Goal: Information Seeking & Learning: Check status

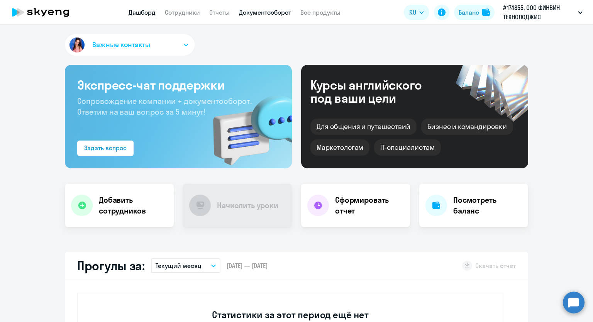
click at [275, 10] on link "Документооборот" at bounding box center [265, 12] width 52 height 8
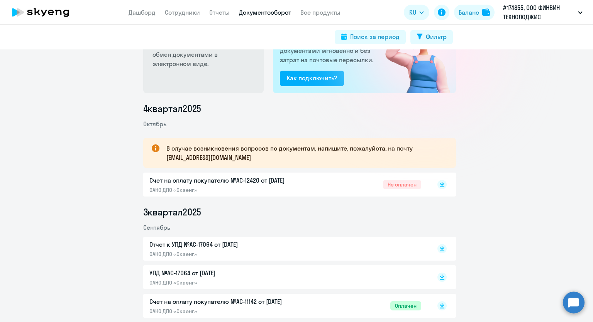
scroll to position [154, 0]
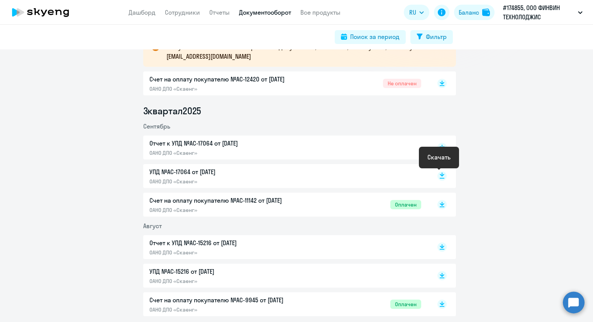
click at [440, 174] on icon at bounding box center [442, 174] width 5 height 4
click at [440, 149] on icon at bounding box center [442, 149] width 5 height 1
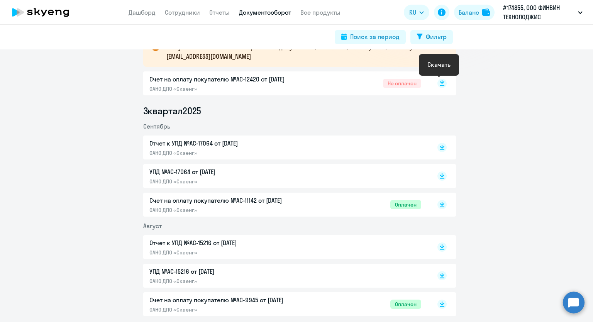
click at [437, 87] on rect at bounding box center [441, 83] width 9 height 9
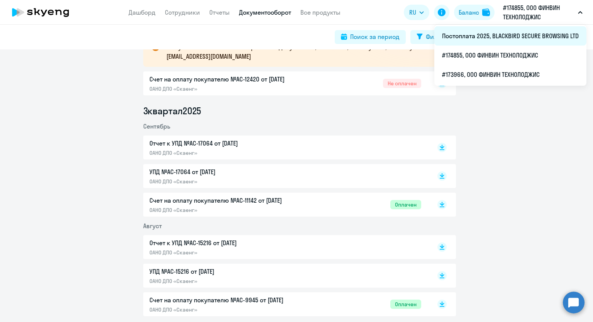
click at [529, 37] on li "Постоплата 2025, BLACKBIRD SECURE BROWSING LTD" at bounding box center [510, 35] width 152 height 19
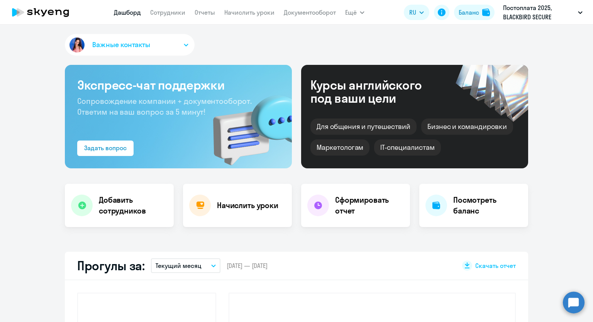
select select "30"
click at [313, 11] on link "Документооборот" at bounding box center [310, 12] width 52 height 8
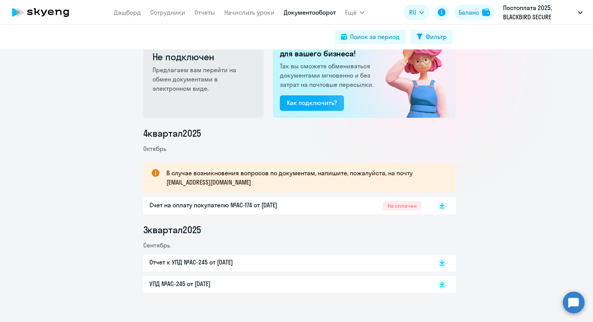
scroll to position [38, 0]
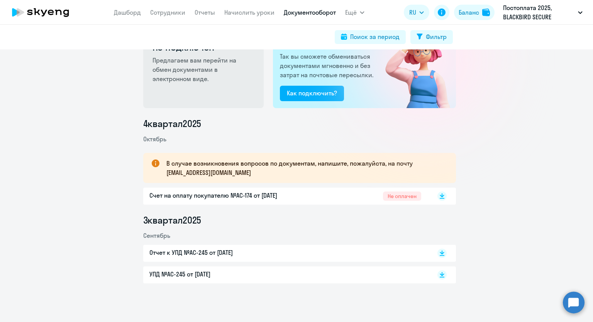
click at [161, 198] on p "Счет на оплату покупателю №AC-174 от [DATE]" at bounding box center [230, 195] width 162 height 9
click at [174, 274] on p "УПД №AC-245 от [DATE]" at bounding box center [230, 273] width 162 height 9
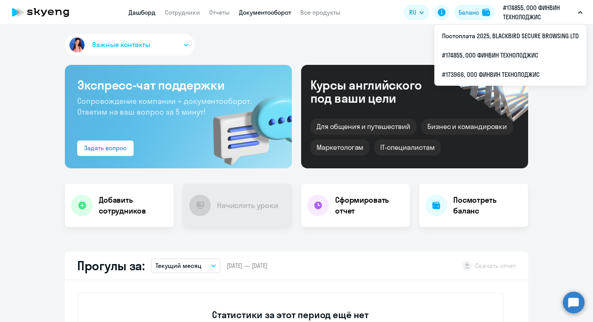
click at [268, 13] on link "Документооборот" at bounding box center [265, 12] width 52 height 8
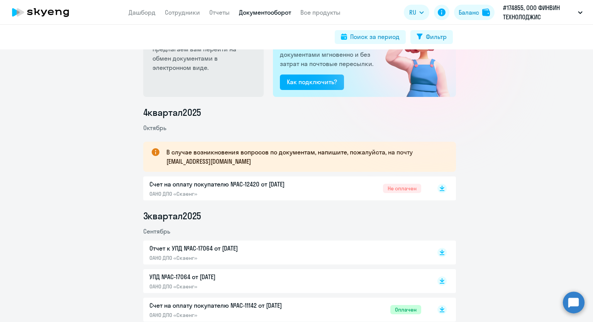
scroll to position [116, 0]
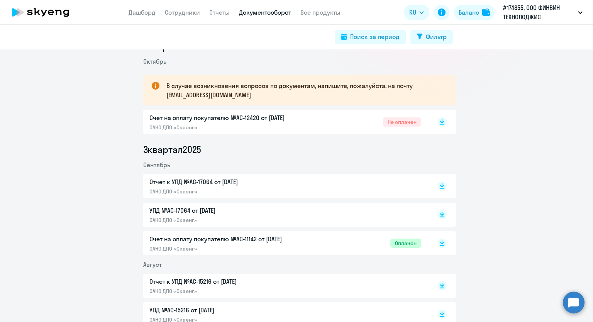
click at [228, 119] on p "Счет на оплату покупателю №AC-12420 от [DATE]" at bounding box center [230, 117] width 162 height 9
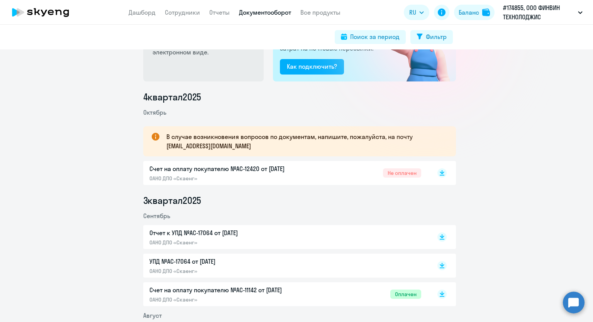
scroll to position [0, 0]
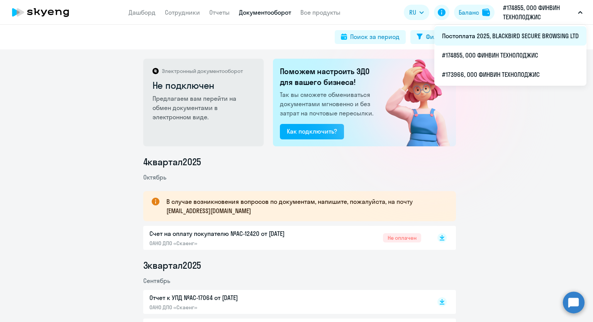
click at [527, 31] on li "Постоплата 2025, BLACKBIRD SECURE BROWSING LTD" at bounding box center [510, 35] width 152 height 19
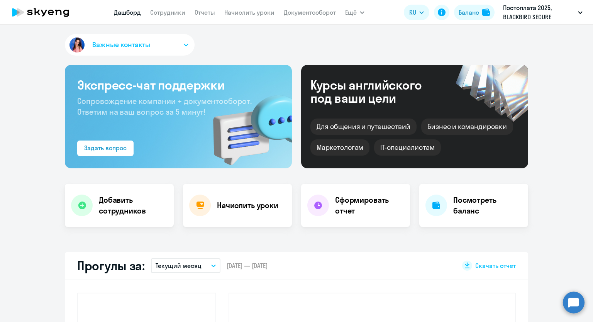
select select "30"
click at [311, 11] on link "Документооборот" at bounding box center [310, 12] width 52 height 8
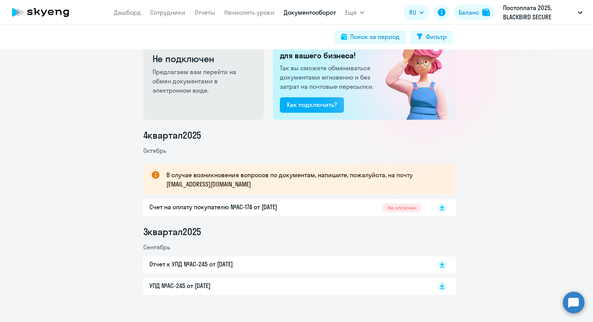
scroll to position [38, 0]
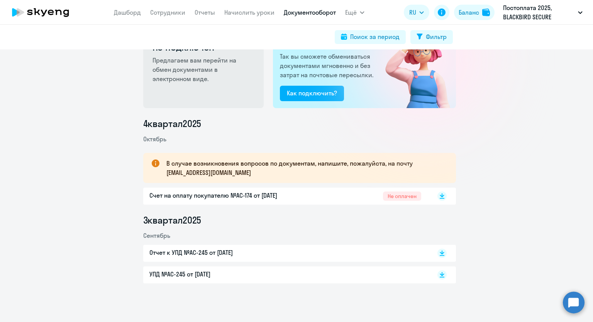
click at [157, 275] on p "УПД №AC-245 от [DATE]" at bounding box center [230, 273] width 162 height 9
click at [184, 253] on p "Отчет к УПД №AC-245 от [DATE]" at bounding box center [230, 252] width 162 height 9
click at [172, 196] on p "Счет на оплату покупателю №AC-174 от [DATE]" at bounding box center [230, 195] width 162 height 9
click at [438, 276] on rect at bounding box center [441, 274] width 9 height 9
click at [437, 257] on rect at bounding box center [441, 253] width 9 height 9
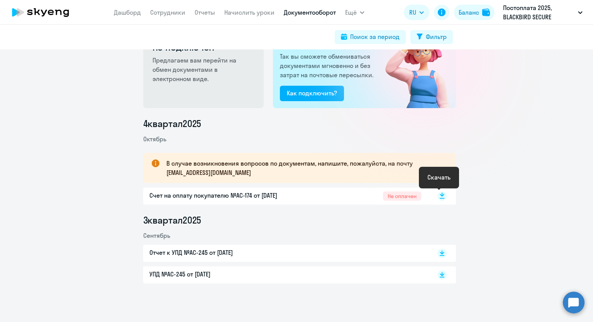
click at [438, 196] on rect at bounding box center [441, 195] width 9 height 9
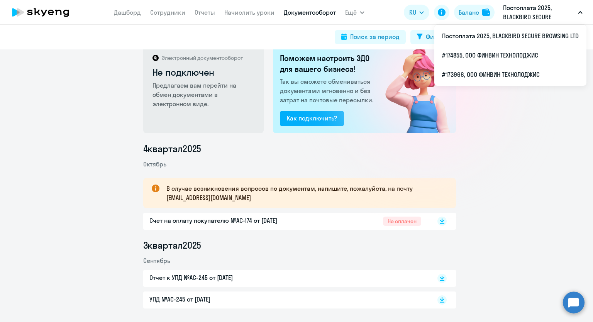
scroll to position [0, 0]
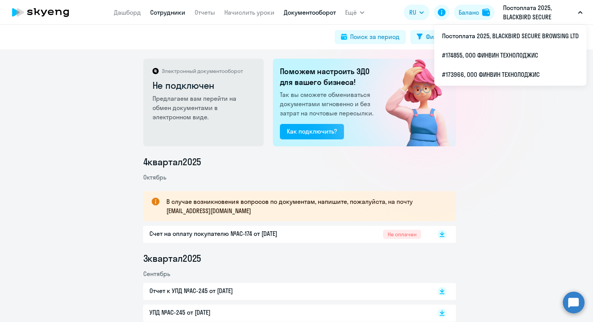
click at [169, 11] on link "Сотрудники" at bounding box center [167, 12] width 35 height 8
select select "30"
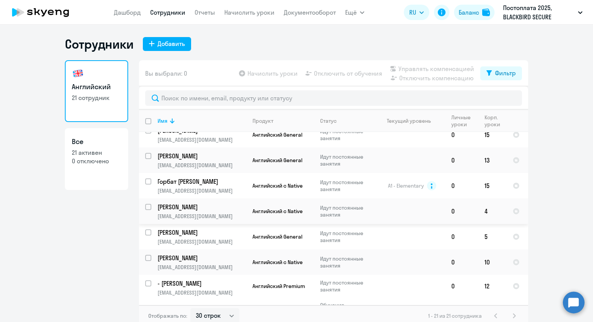
scroll to position [405, 0]
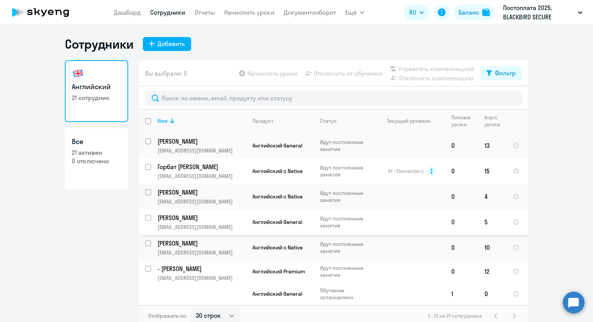
click at [203, 219] on p "[PERSON_NAME]" at bounding box center [200, 217] width 87 height 8
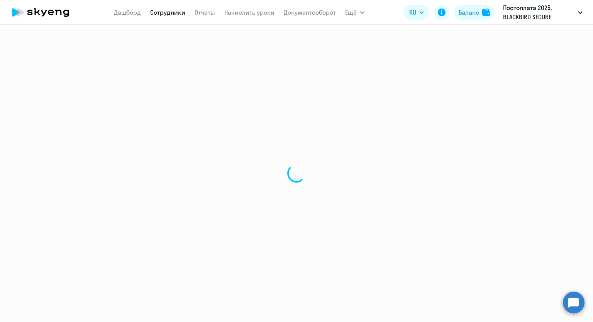
select select "english"
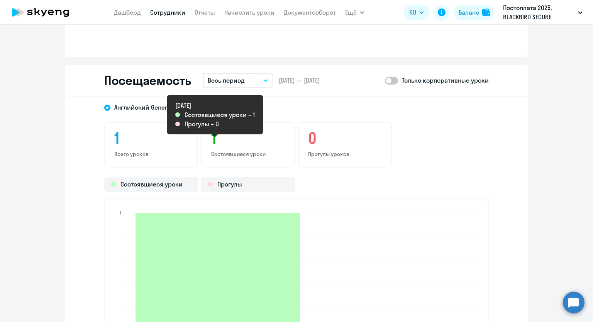
scroll to position [772, 0]
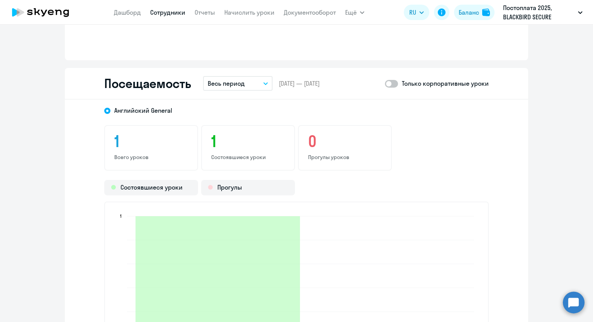
click at [261, 80] on button "Весь период" at bounding box center [237, 83] width 69 height 15
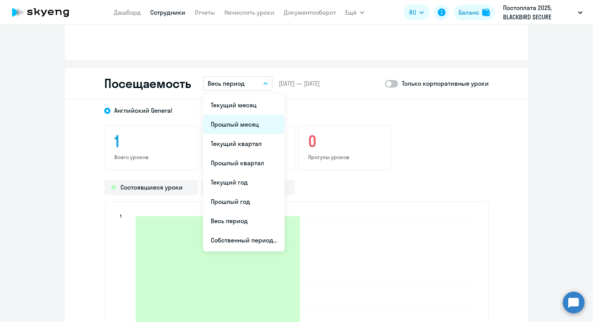
click at [236, 122] on li "Прошлый месяц" at bounding box center [243, 124] width 81 height 19
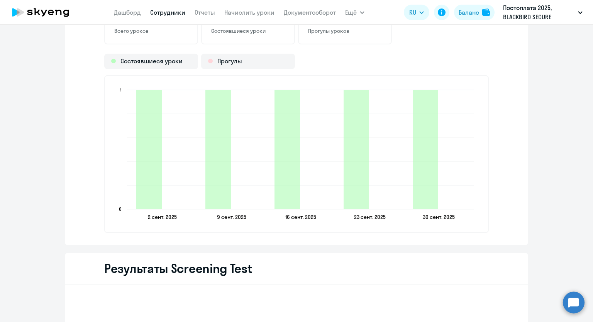
scroll to position [926, 0]
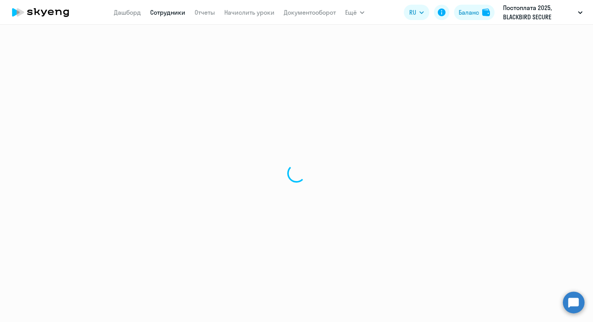
select select "30"
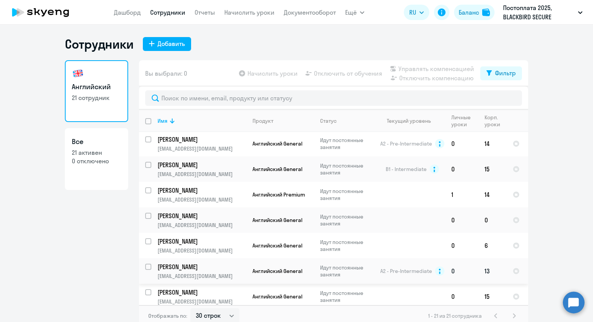
scroll to position [212, 0]
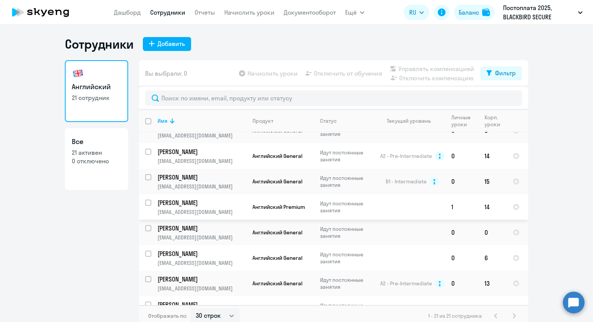
click at [188, 207] on p "[PERSON_NAME]" at bounding box center [200, 202] width 87 height 8
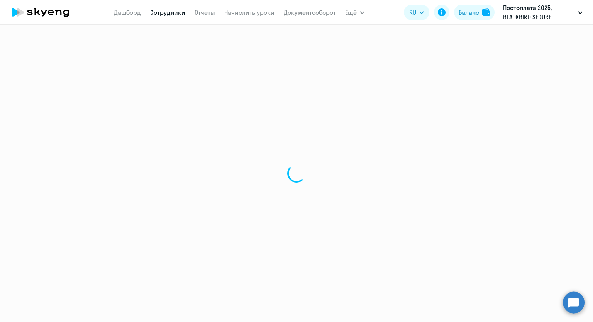
select select "english"
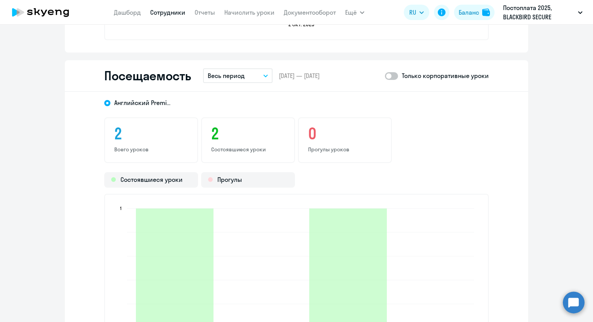
scroll to position [810, 0]
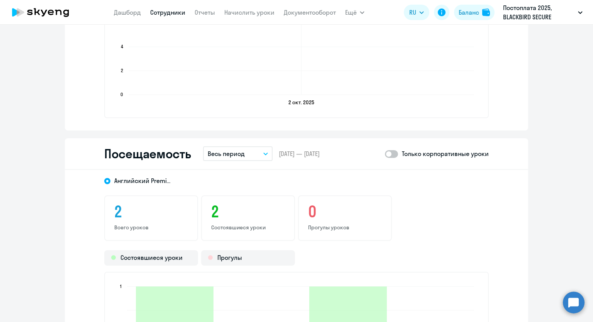
click at [264, 154] on button "Весь период" at bounding box center [237, 153] width 69 height 15
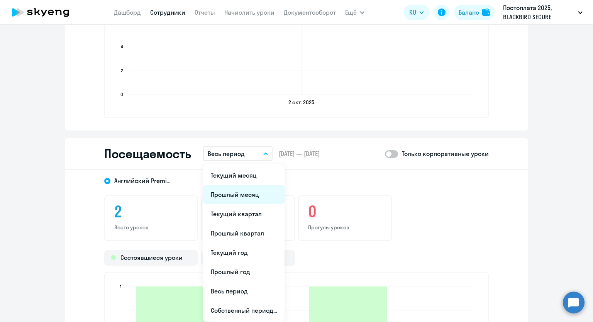
click at [241, 189] on li "Прошлый месяц" at bounding box center [243, 194] width 81 height 19
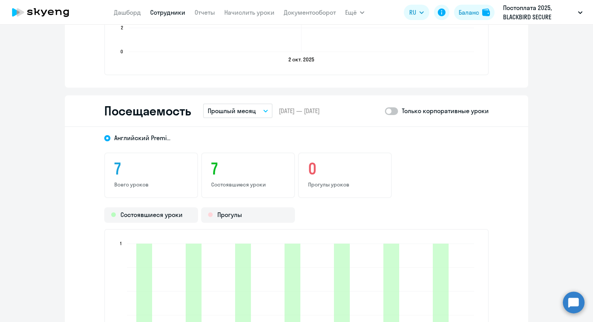
scroll to position [849, 0]
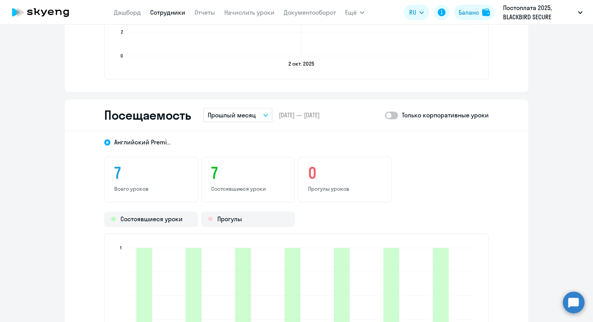
click at [262, 112] on button "Прошлый месяц" at bounding box center [237, 115] width 69 height 15
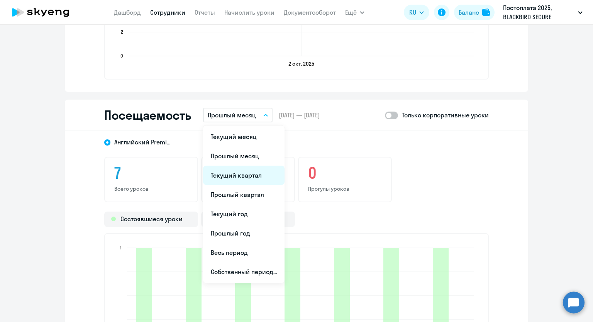
click at [240, 173] on li "Текущий квартал" at bounding box center [243, 175] width 81 height 19
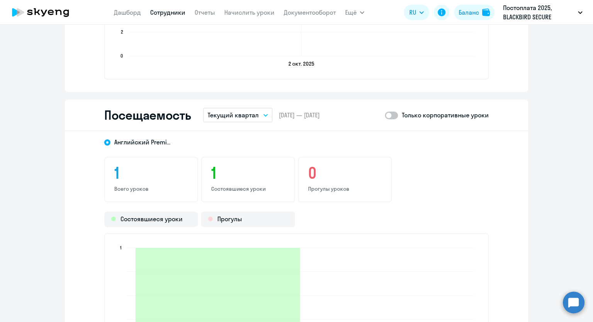
click at [264, 114] on icon "button" at bounding box center [266, 115] width 4 height 2
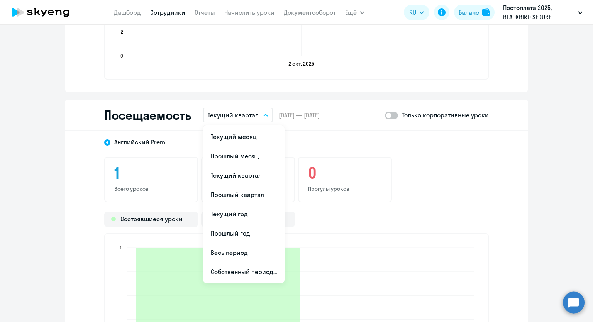
click at [75, 155] on div "Английский Premium 1 Всего уроков 1 Состоявшиеся уроки 0 Прогулы уроков Состояв…" at bounding box center [296, 267] width 463 height 272
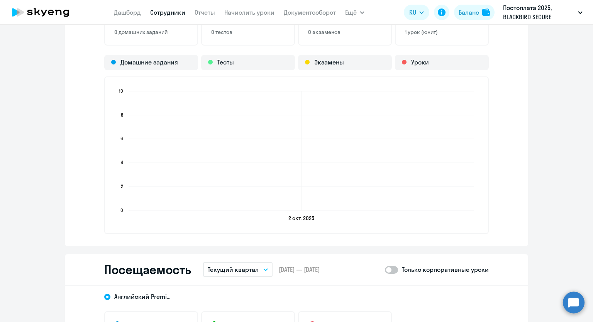
scroll to position [502, 0]
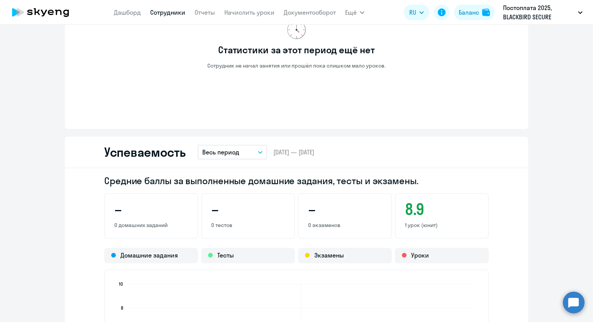
click at [174, 14] on link "Сотрудники" at bounding box center [167, 12] width 35 height 8
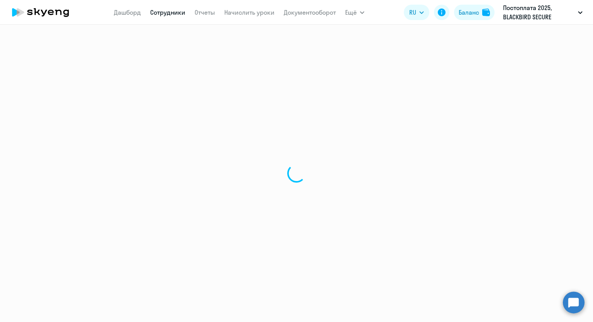
select select "30"
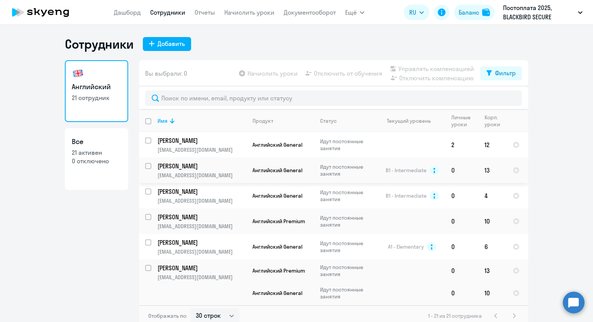
click at [176, 166] on p "[PERSON_NAME]" at bounding box center [200, 166] width 87 height 8
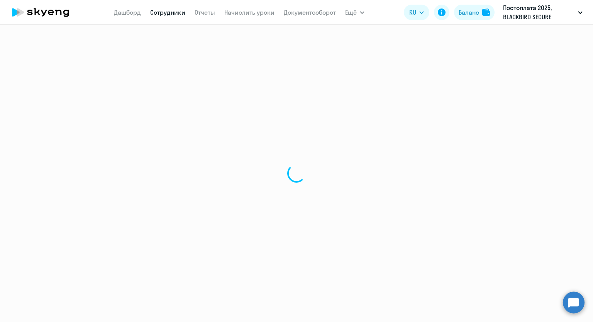
select select "english"
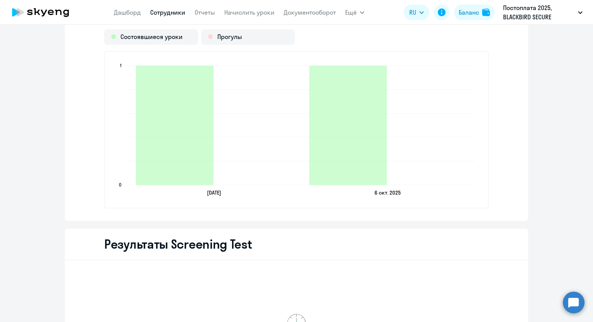
scroll to position [733, 0]
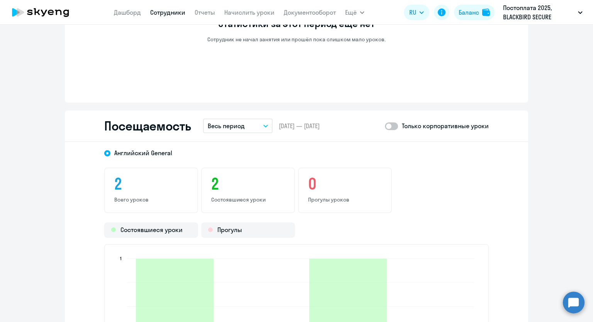
click at [263, 123] on button "Весь период" at bounding box center [237, 125] width 69 height 15
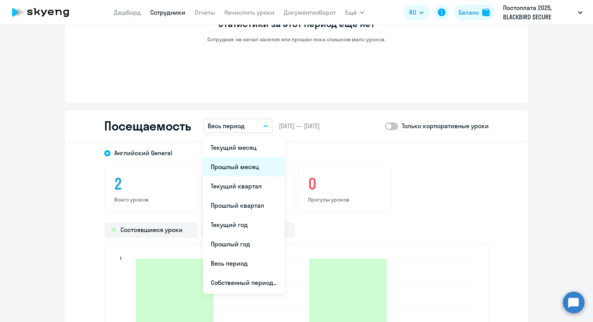
click at [246, 164] on li "Прошлый месяц" at bounding box center [243, 166] width 81 height 19
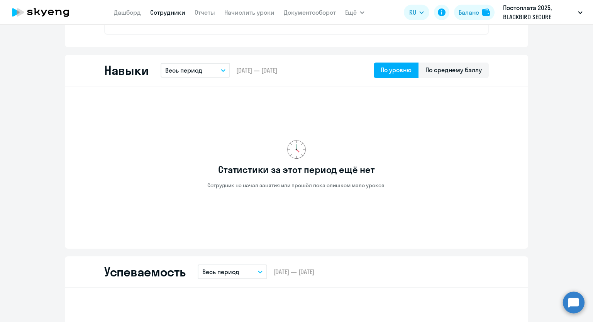
scroll to position [232, 0]
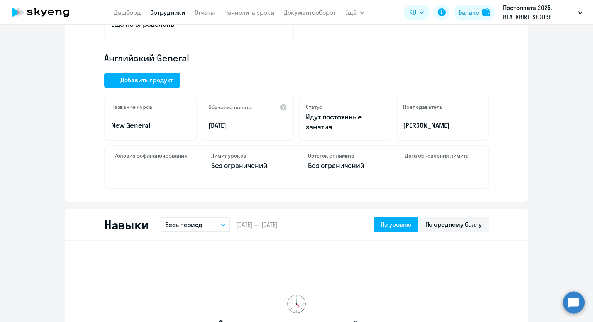
click at [157, 12] on link "Сотрудники" at bounding box center [167, 12] width 35 height 8
select select "30"
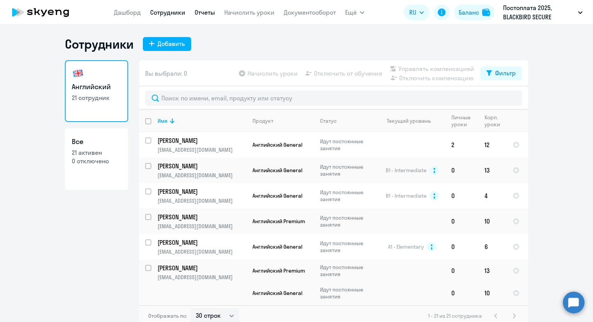
click at [207, 13] on link "Отчеты" at bounding box center [204, 12] width 20 height 8
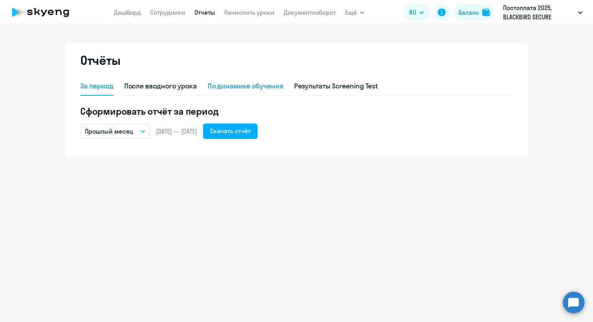
click at [250, 86] on div "По динамике обучения" at bounding box center [246, 86] width 76 height 10
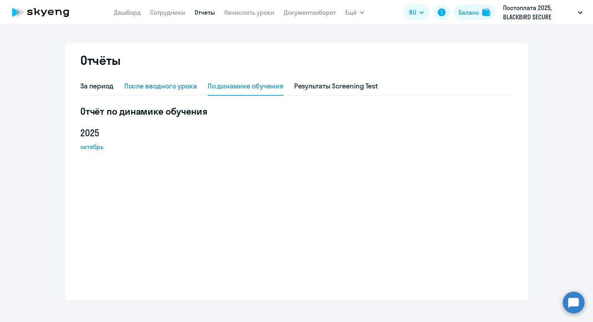
click at [183, 88] on div "После вводного урока" at bounding box center [160, 86] width 73 height 10
select select "10"
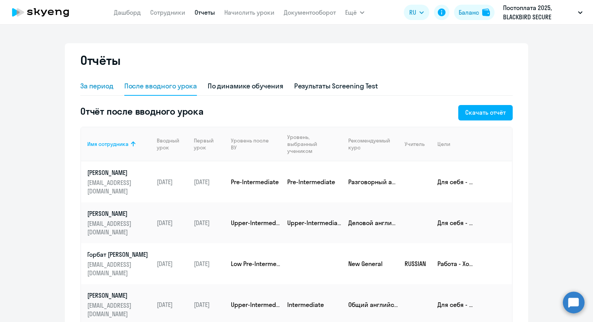
click at [105, 88] on div "За период" at bounding box center [96, 86] width 33 height 10
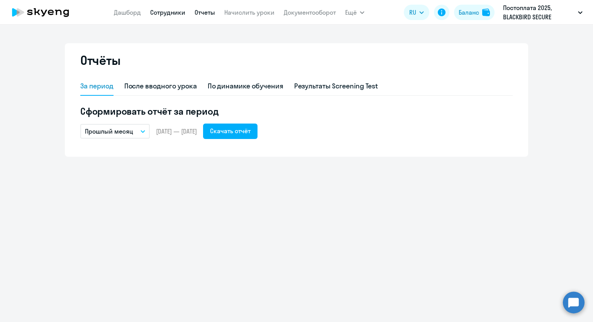
click at [157, 12] on link "Сотрудники" at bounding box center [167, 12] width 35 height 8
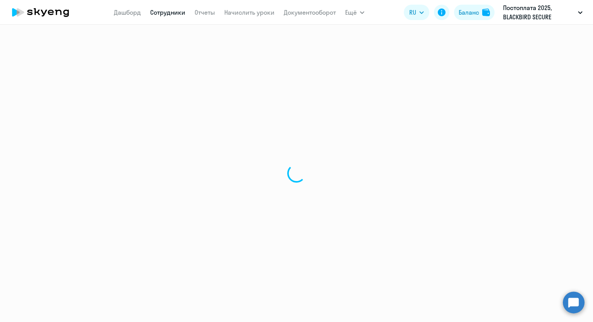
select select "30"
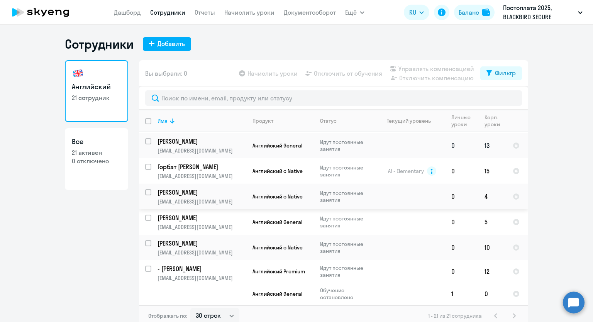
scroll to position [5, 0]
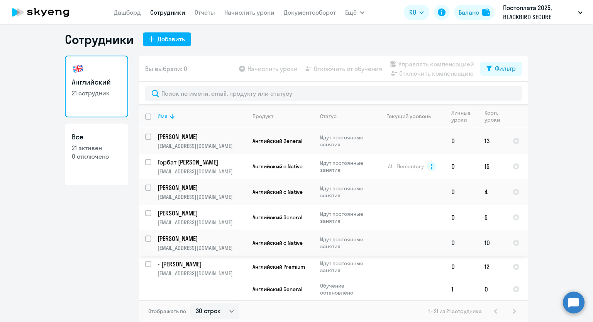
click at [199, 238] on p "[PERSON_NAME]" at bounding box center [200, 238] width 87 height 8
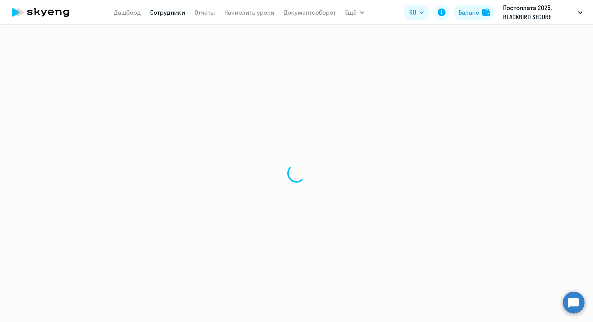
select select "english"
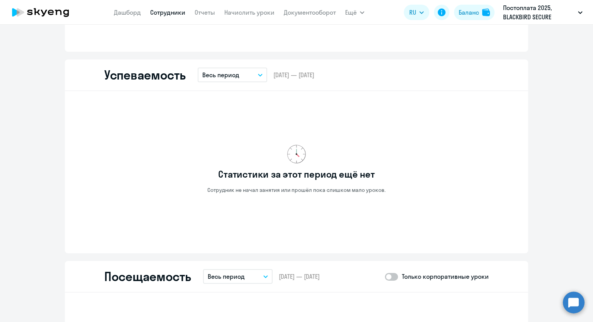
scroll to position [733, 0]
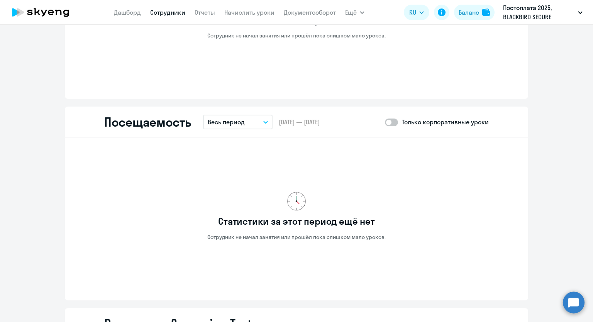
click at [263, 121] on icon "button" at bounding box center [265, 122] width 5 height 3
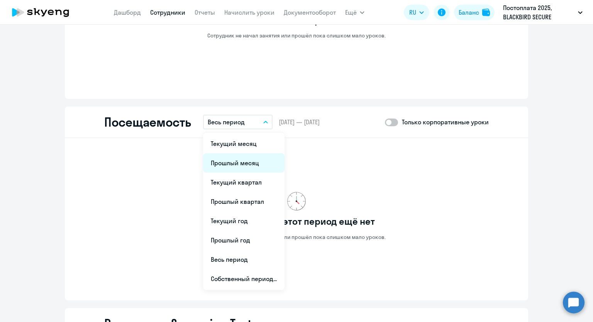
click at [242, 159] on li "Прошлый месяц" at bounding box center [243, 162] width 81 height 19
